Goal: Task Accomplishment & Management: Manage account settings

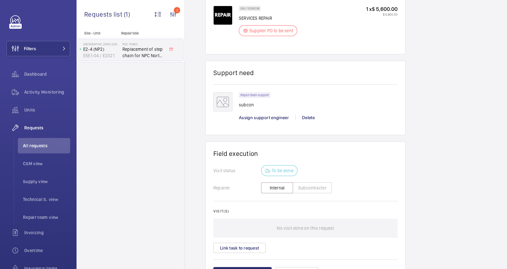
scroll to position [439, 0]
click at [301, 186] on button "Subcontractor" at bounding box center [312, 186] width 39 height 11
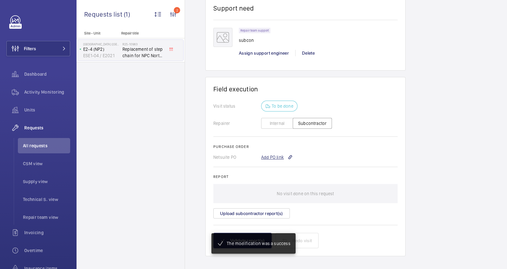
scroll to position [502, 0]
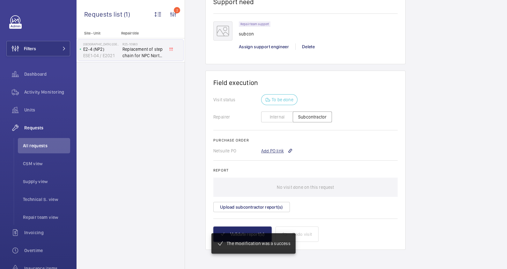
click at [277, 150] on div "Add PO link" at bounding box center [277, 150] width 32 height 6
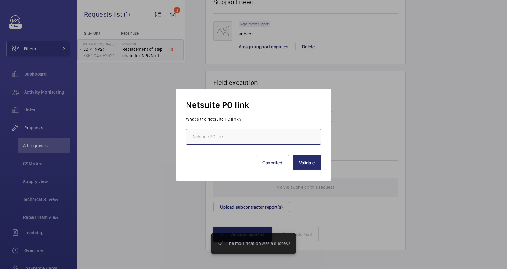
click at [259, 138] on input "text" at bounding box center [253, 137] width 135 height 16
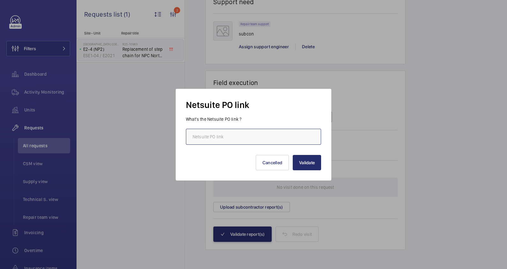
paste input "https://6461500.app.netsuite.com/app/accounting/transactions/purchord.nl?id=295…"
type input "https://6461500.app.netsuite.com/app/accounting/transactions/purchord.nl?id=295…"
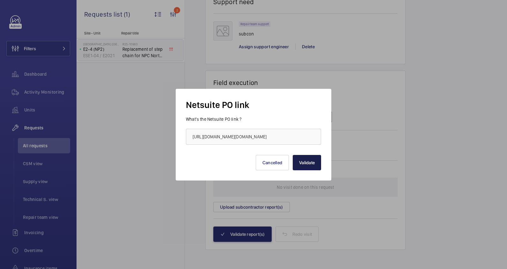
scroll to position [0, 0]
click at [303, 162] on button "Validate" at bounding box center [307, 162] width 28 height 15
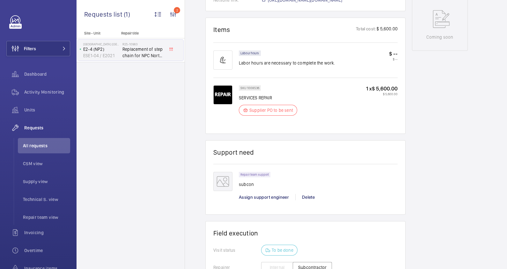
scroll to position [159, 0]
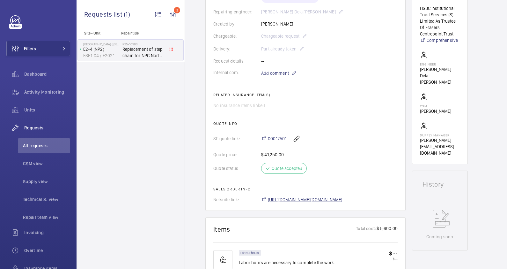
click at [313, 201] on span "https://6461500.app.netsuite.com/app/accounting/transactions/salesord.nl?id=295…" at bounding box center [305, 199] width 75 height 6
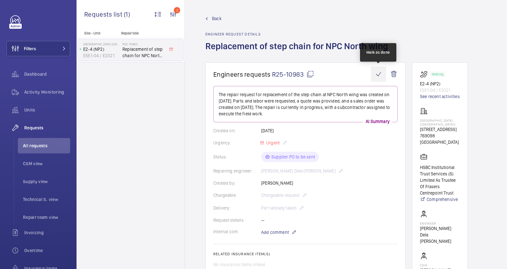
click at [376, 77] on wm-front-icon-button at bounding box center [378, 73] width 15 height 15
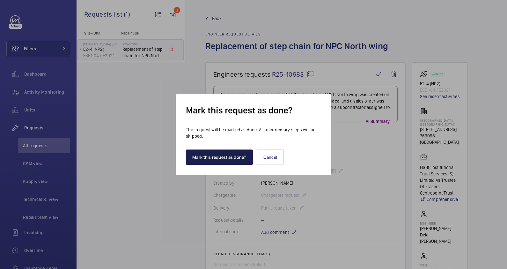
click at [224, 158] on button "Mark this request as done?" at bounding box center [219, 156] width 67 height 15
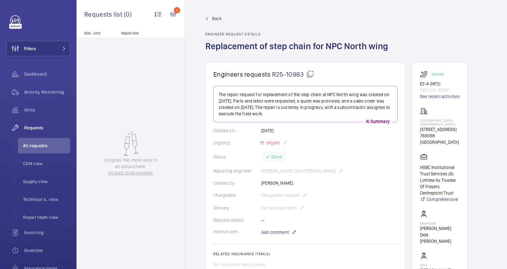
click at [311, 21] on link "Back" at bounding box center [298, 18] width 187 height 6
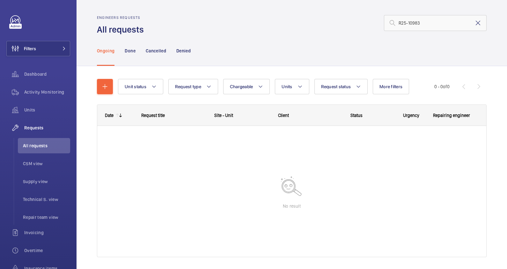
click at [475, 24] on mat-icon at bounding box center [478, 23] width 8 height 8
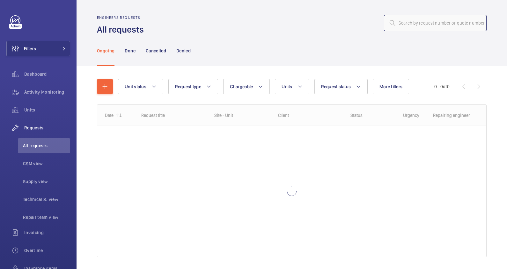
click at [413, 25] on input "text" at bounding box center [435, 23] width 103 height 16
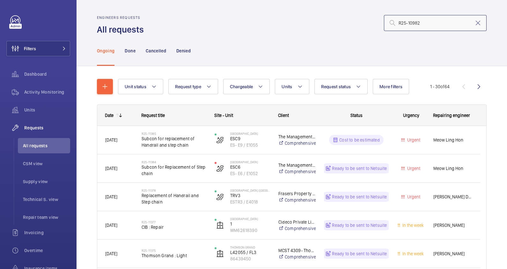
type input "R25-10982"
click at [421, 24] on input "R25-10982" at bounding box center [435, 23] width 103 height 16
click at [424, 22] on input "R25-10982" at bounding box center [435, 23] width 103 height 16
click at [405, 22] on input "R25-10982" at bounding box center [435, 23] width 103 height 16
click at [434, 22] on input "R25-10982" at bounding box center [435, 23] width 103 height 16
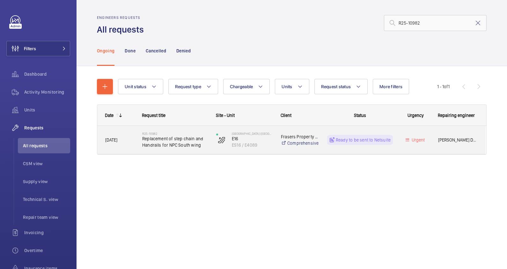
click at [188, 131] on h2 "R25-10982" at bounding box center [175, 133] width 66 height 4
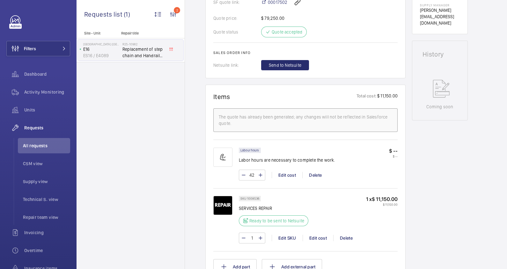
scroll to position [319, 0]
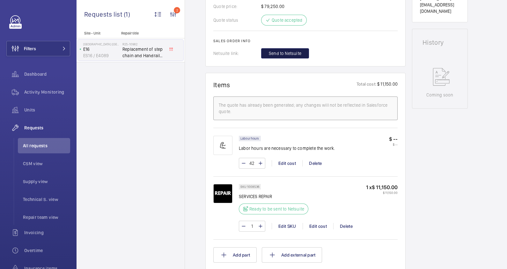
click at [296, 53] on span "Send to Netsuite" at bounding box center [285, 53] width 33 height 6
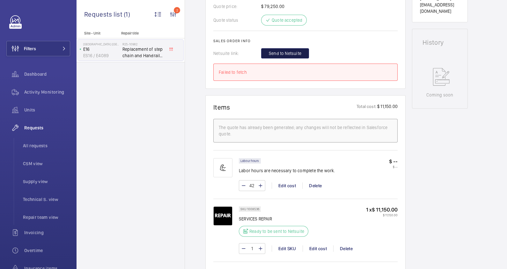
click at [302, 49] on button "Send to Netsuite" at bounding box center [285, 53] width 48 height 10
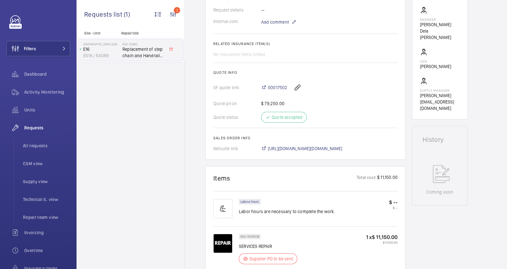
scroll to position [218, 0]
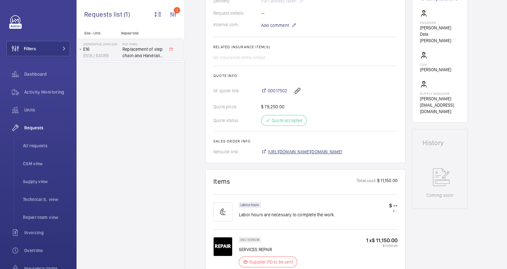
click at [343, 152] on span "[URL][DOMAIN_NAME][DOMAIN_NAME]" at bounding box center [305, 151] width 75 height 6
drag, startPoint x: 267, startPoint y: 85, endPoint x: 288, endPoint y: 88, distance: 20.5
click at [288, 88] on div "00017502" at bounding box center [329, 90] width 136 height 15
copy span "00017502"
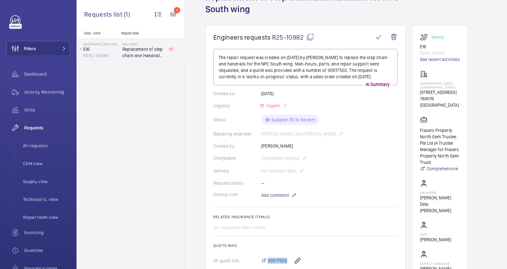
scroll to position [0, 0]
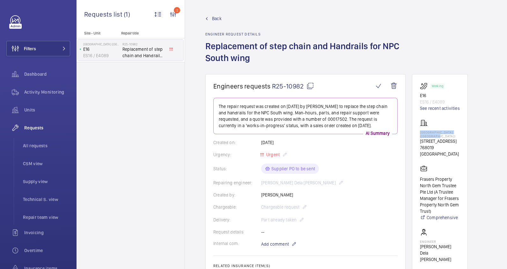
drag, startPoint x: 444, startPoint y: 136, endPoint x: 418, endPoint y: 132, distance: 26.0
click at [418, 132] on wm-front-card "Working E16 ES16 / E4089 See recent activities [GEOGRAPHIC_DATA] ([GEOGRAPHIC_D…" at bounding box center [440, 207] width 56 height 267
drag, startPoint x: 418, startPoint y: 132, endPoint x: 431, endPoint y: 131, distance: 12.2
copy p "[GEOGRAPHIC_DATA] ([GEOGRAPHIC_DATA])"
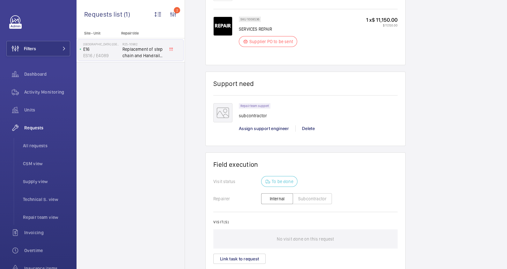
scroll to position [490, 0]
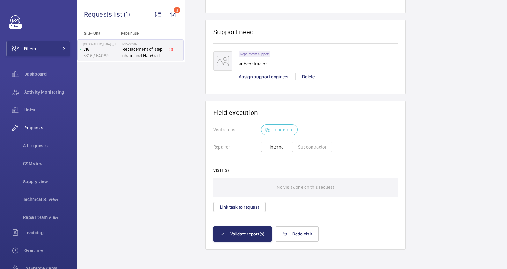
click at [311, 147] on button "Subcontractor" at bounding box center [312, 146] width 39 height 11
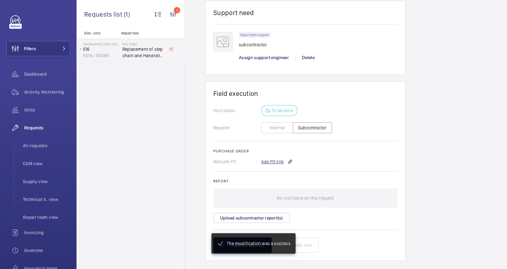
click at [271, 161] on div "Add PO link" at bounding box center [277, 161] width 32 height 6
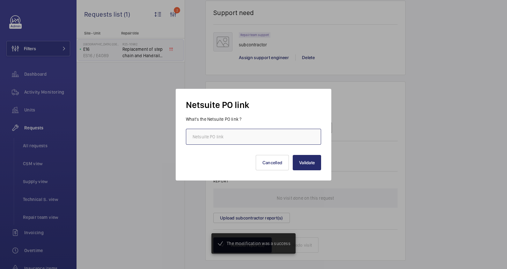
click at [244, 138] on input "text" at bounding box center [253, 137] width 135 height 16
paste input "[URL][DOMAIN_NAME][DOMAIN_NAME]"
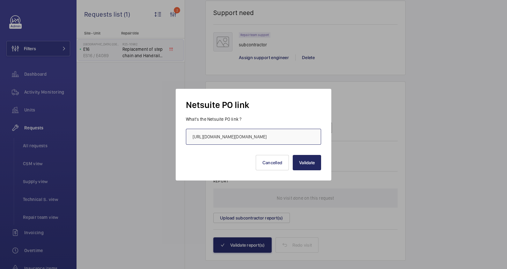
scroll to position [503, 0]
type input "[URL][DOMAIN_NAME][DOMAIN_NAME]"
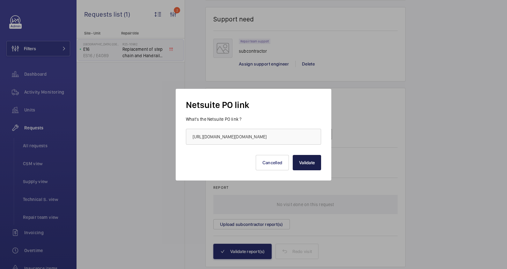
click at [303, 161] on button "Validate" at bounding box center [307, 162] width 28 height 15
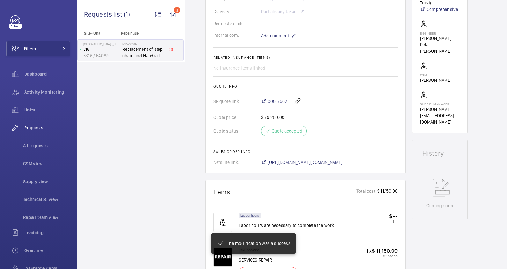
scroll to position [170, 0]
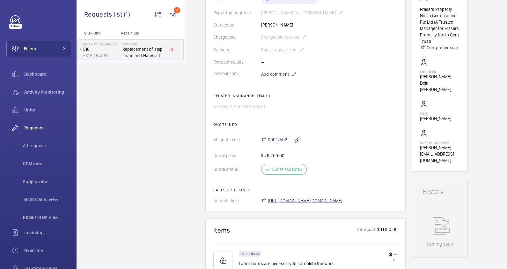
click at [343, 200] on span "[URL][DOMAIN_NAME][DOMAIN_NAME]" at bounding box center [305, 200] width 75 height 6
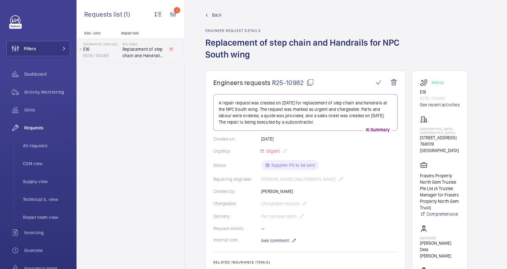
scroll to position [0, 0]
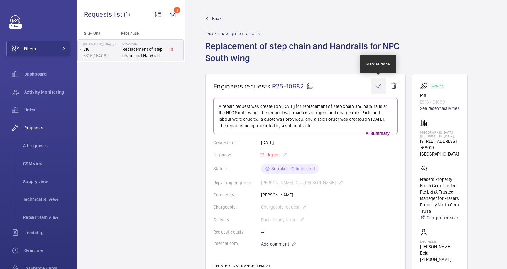
click at [381, 85] on wm-front-icon-button at bounding box center [378, 85] width 15 height 15
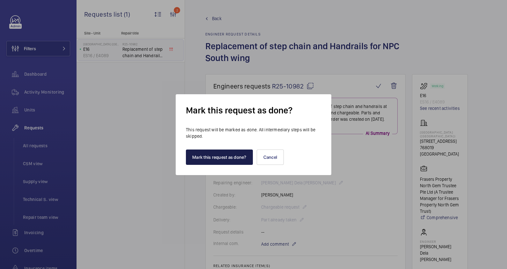
click at [222, 156] on button "Mark this request as done?" at bounding box center [219, 156] width 67 height 15
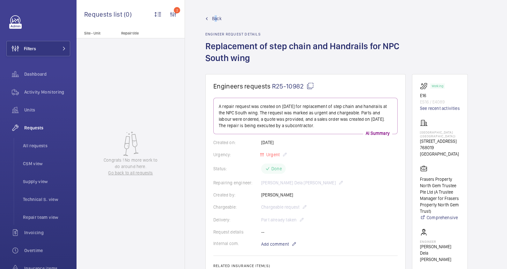
click at [216, 19] on span "Back" at bounding box center [217, 18] width 10 height 6
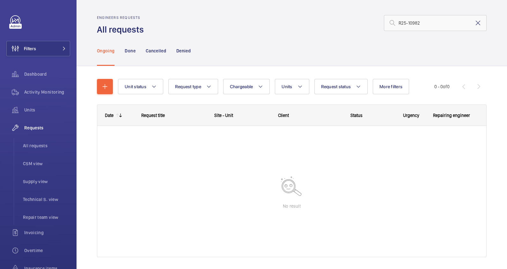
click at [474, 22] on mat-icon at bounding box center [478, 23] width 8 height 8
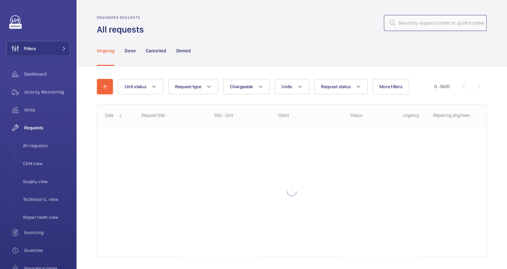
click at [411, 26] on input "text" at bounding box center [435, 23] width 103 height 16
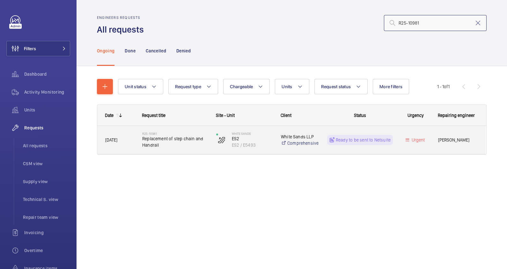
type input "R25-10981"
click at [181, 146] on span "Replacement of step chain and Handrail" at bounding box center [175, 141] width 66 height 13
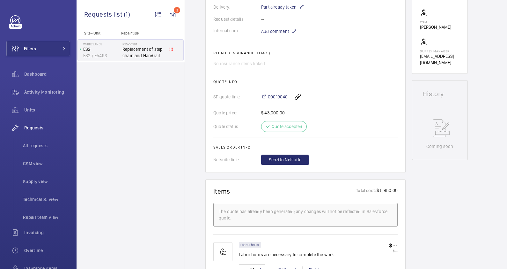
scroll to position [199, 0]
click at [284, 161] on span "Send to Netsuite" at bounding box center [285, 161] width 33 height 6
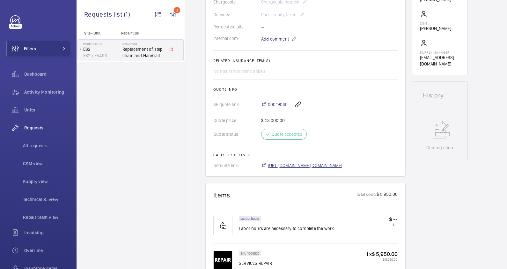
click at [331, 166] on span "[URL][DOMAIN_NAME][DOMAIN_NAME]" at bounding box center [305, 165] width 75 height 6
drag, startPoint x: 267, startPoint y: 99, endPoint x: 286, endPoint y: 102, distance: 19.4
click at [286, 102] on div "00019040" at bounding box center [329, 104] width 136 height 15
copy span "00019040"
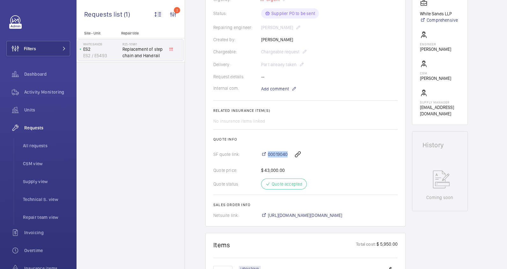
scroll to position [0, 0]
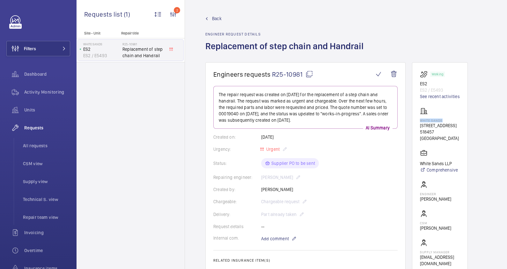
drag, startPoint x: 443, startPoint y: 119, endPoint x: 421, endPoint y: 119, distance: 22.0
click at [421, 119] on p "White Sands" at bounding box center [440, 120] width 40 height 4
drag, startPoint x: 421, startPoint y: 119, endPoint x: 428, endPoint y: 118, distance: 7.4
copy p "White Sands"
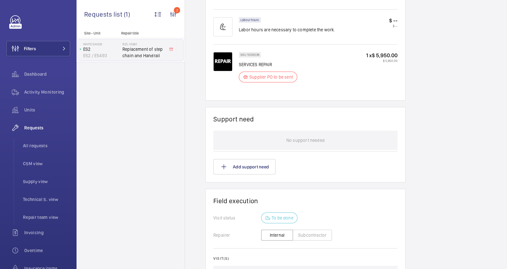
scroll to position [399, 0]
click at [308, 231] on button "Subcontractor" at bounding box center [312, 233] width 39 height 11
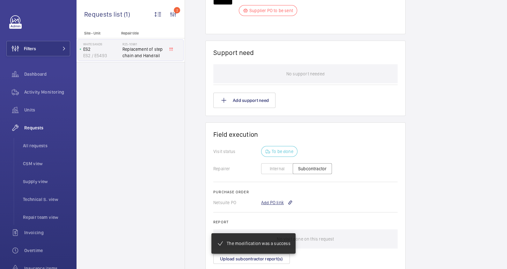
scroll to position [464, 0]
click at [273, 202] on div "Add PO link" at bounding box center [277, 202] width 32 height 6
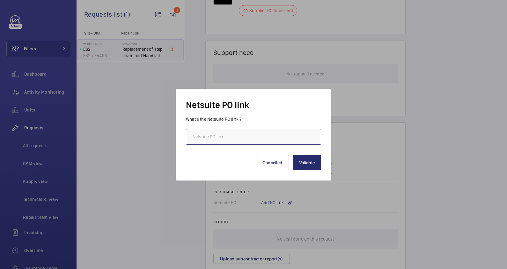
click at [231, 134] on input "text" at bounding box center [253, 137] width 135 height 16
paste input "[URL][DOMAIN_NAME][DOMAIN_NAME]"
type input "[URL][DOMAIN_NAME][DOMAIN_NAME]"
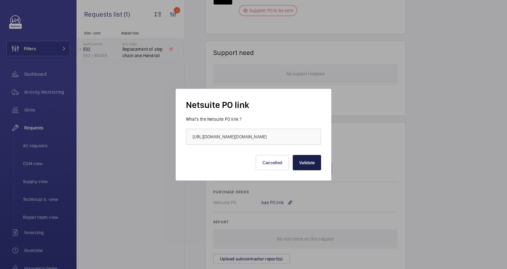
scroll to position [0, 0]
click at [304, 164] on button "Validate" at bounding box center [307, 162] width 28 height 15
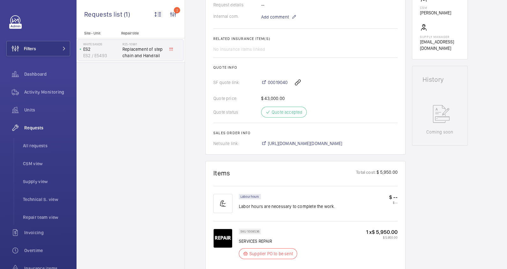
scroll to position [264, 0]
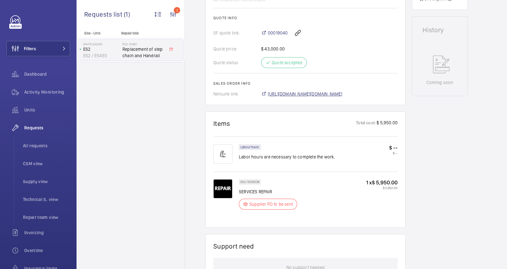
click at [343, 97] on span "[URL][DOMAIN_NAME][DOMAIN_NAME]" at bounding box center [305, 94] width 75 height 6
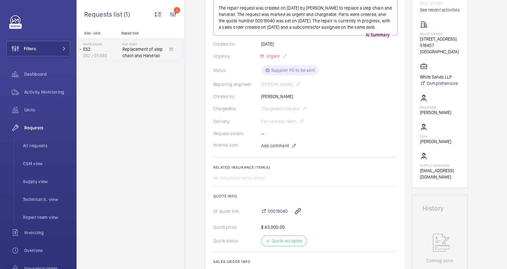
scroll to position [0, 0]
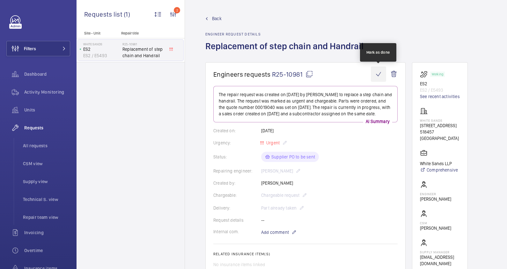
click at [380, 72] on wm-front-icon-button at bounding box center [378, 73] width 15 height 15
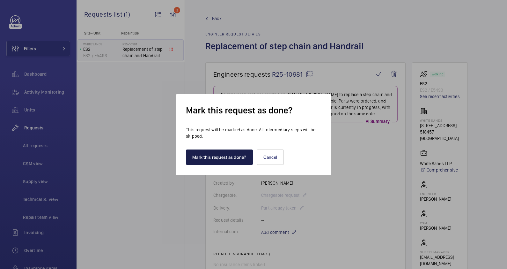
drag, startPoint x: 238, startPoint y: 157, endPoint x: 251, endPoint y: 63, distance: 94.7
click at [238, 156] on button "Mark this request as done?" at bounding box center [219, 156] width 67 height 15
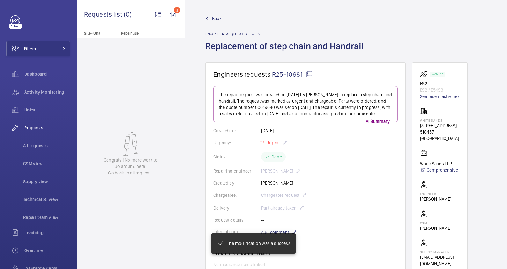
click at [215, 18] on span "Back" at bounding box center [217, 18] width 10 height 6
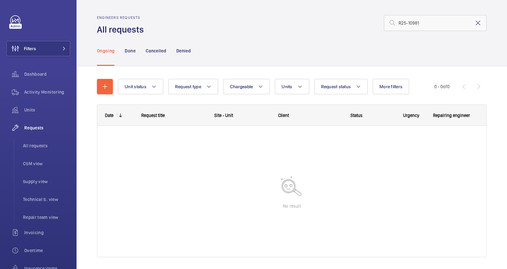
click at [474, 22] on mat-icon at bounding box center [478, 23] width 8 height 8
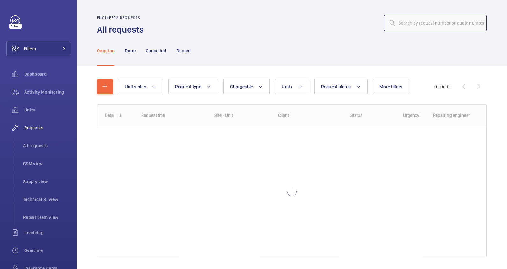
click at [412, 23] on input "text" at bounding box center [435, 23] width 103 height 16
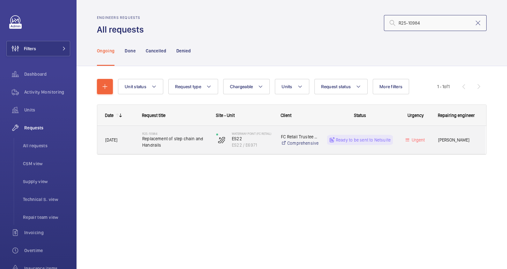
type input "R25-10984"
click at [181, 146] on span "Replacement of step chain and Handrails" at bounding box center [175, 141] width 66 height 13
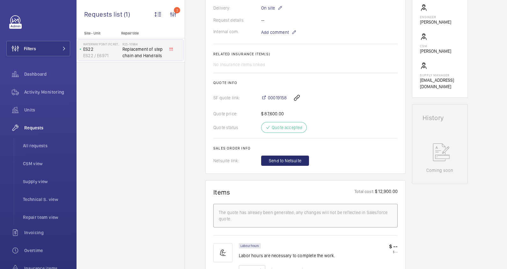
scroll to position [199, 0]
click at [294, 158] on span "Send to Netsuite" at bounding box center [285, 161] width 33 height 6
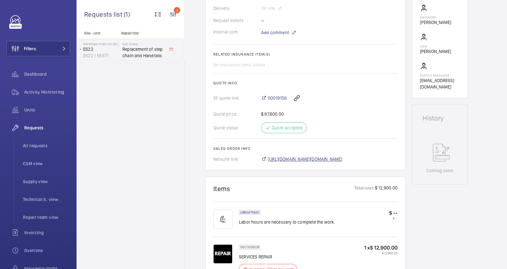
click at [339, 159] on span "[URL][DOMAIN_NAME][DOMAIN_NAME]" at bounding box center [305, 159] width 75 height 6
drag, startPoint x: 287, startPoint y: 92, endPoint x: 269, endPoint y: 93, distance: 18.6
click at [269, 93] on div "00019158" at bounding box center [329, 97] width 136 height 15
copy span "00019158"
